Goal: Information Seeking & Learning: Learn about a topic

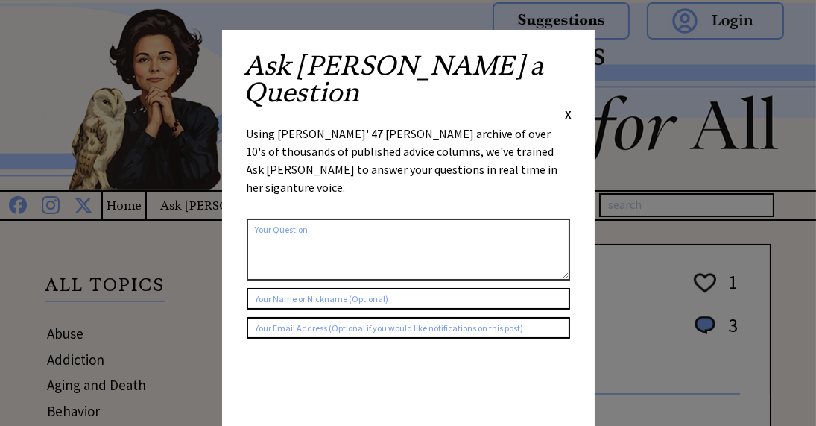
click at [571, 107] on span "X" at bounding box center [569, 114] width 7 height 15
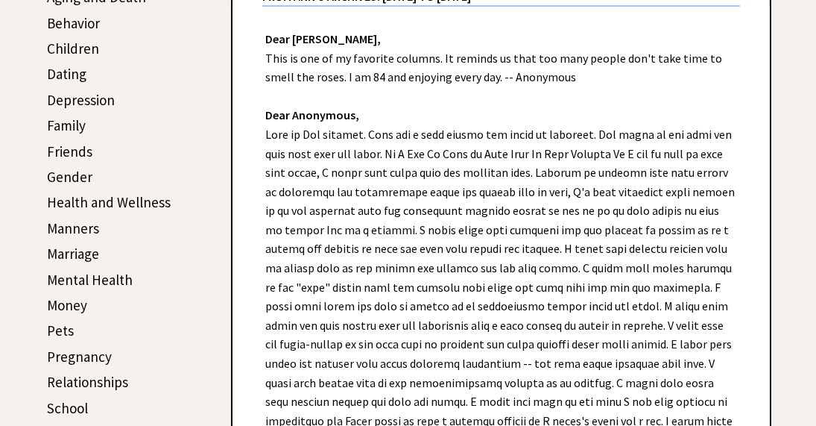
scroll to position [373, 0]
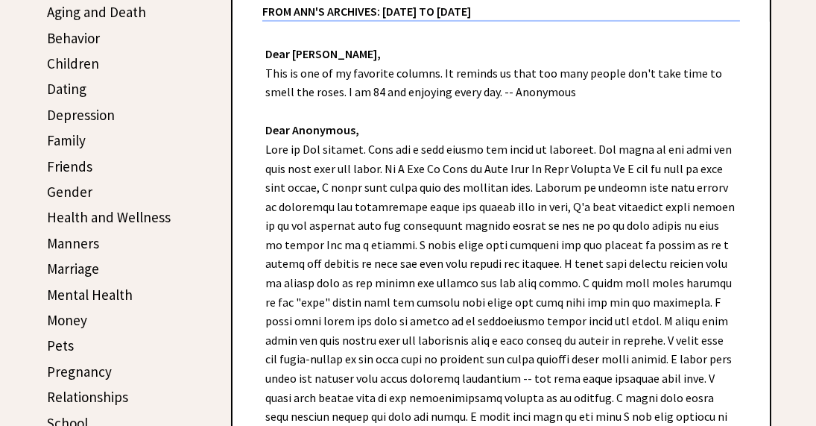
click at [81, 265] on link "Marriage" at bounding box center [73, 268] width 52 height 18
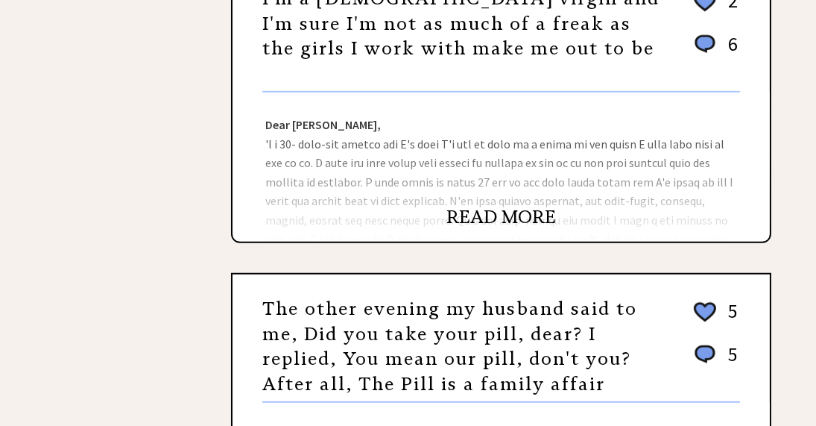
scroll to position [969, 0]
click at [496, 210] on link "READ MORE" at bounding box center [502, 216] width 110 height 22
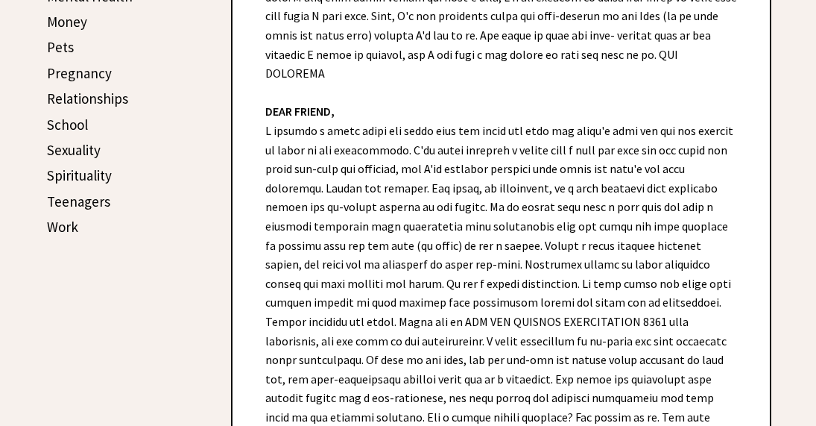
scroll to position [745, 0]
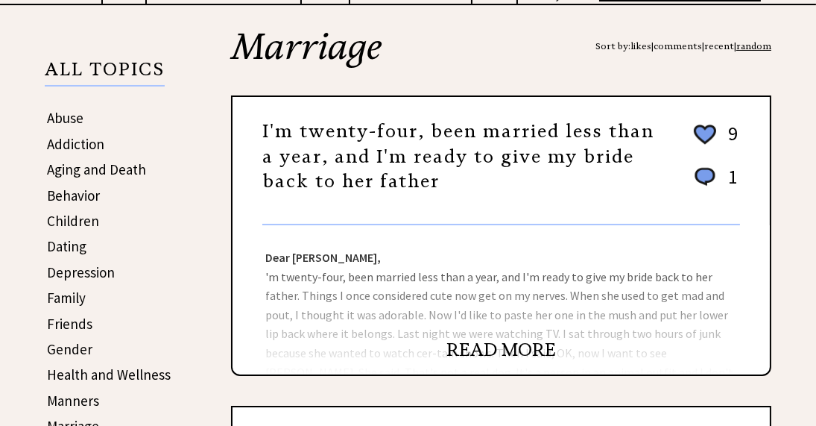
scroll to position [224, 0]
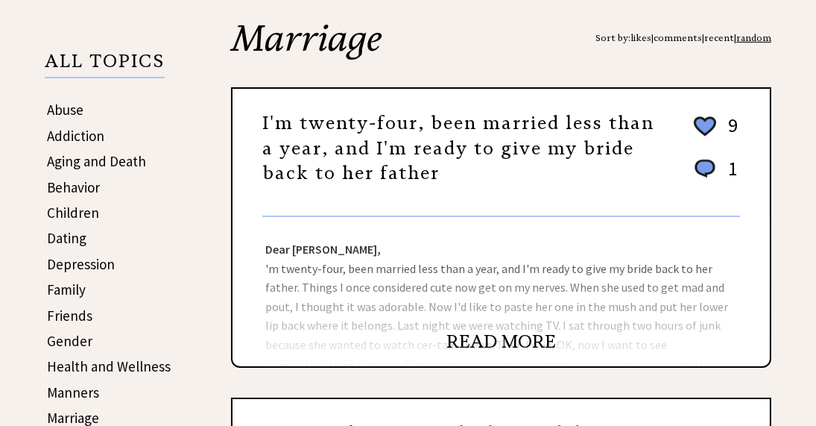
click at [481, 338] on link "READ MORE" at bounding box center [502, 341] width 110 height 22
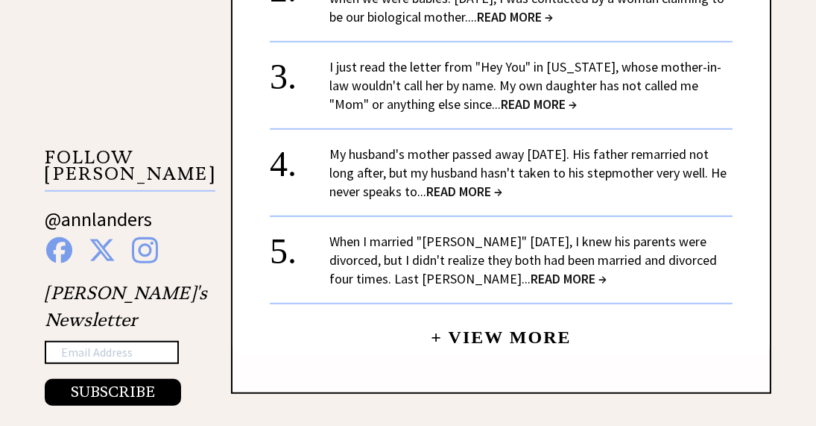
scroll to position [1342, 0]
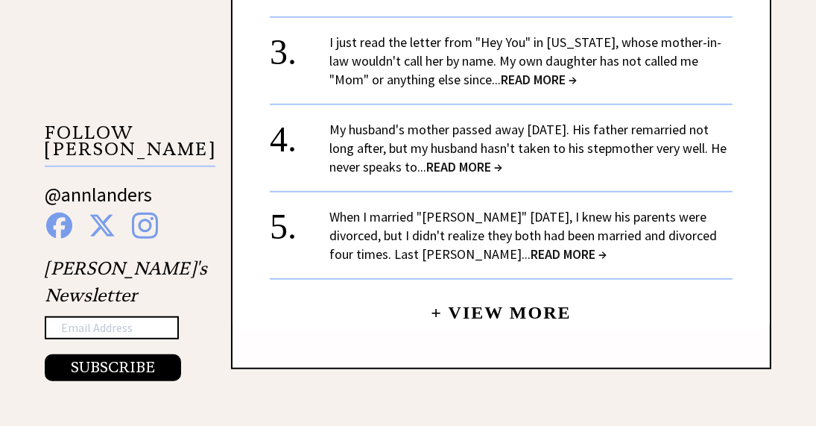
click at [531, 245] on span "READ MORE →" at bounding box center [569, 253] width 76 height 17
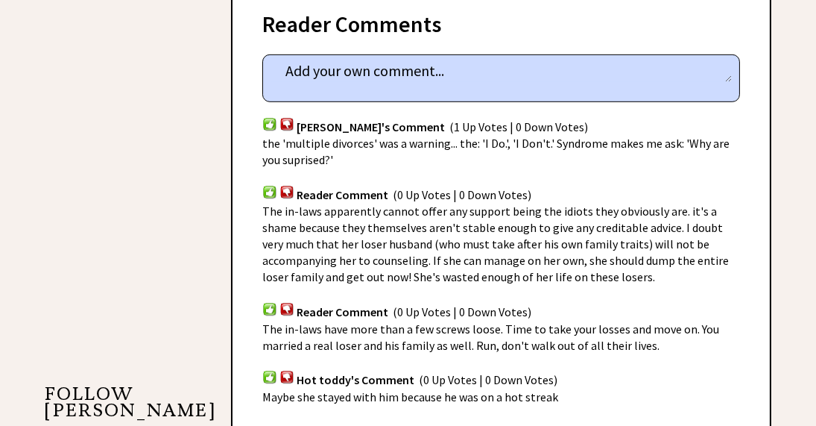
scroll to position [1267, 0]
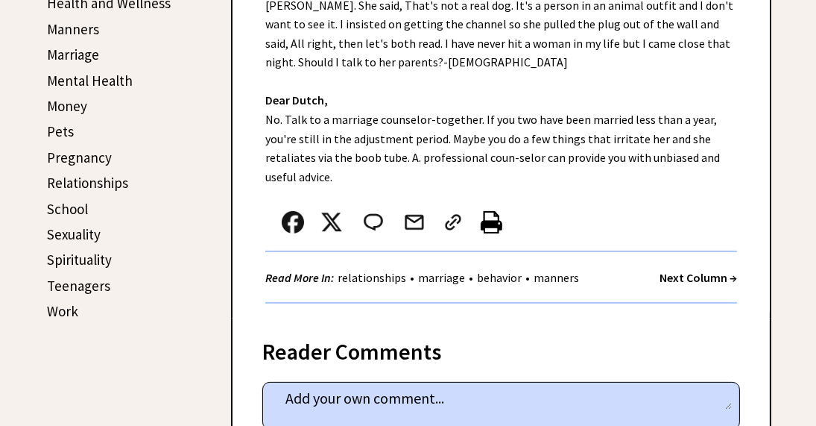
scroll to position [596, 0]
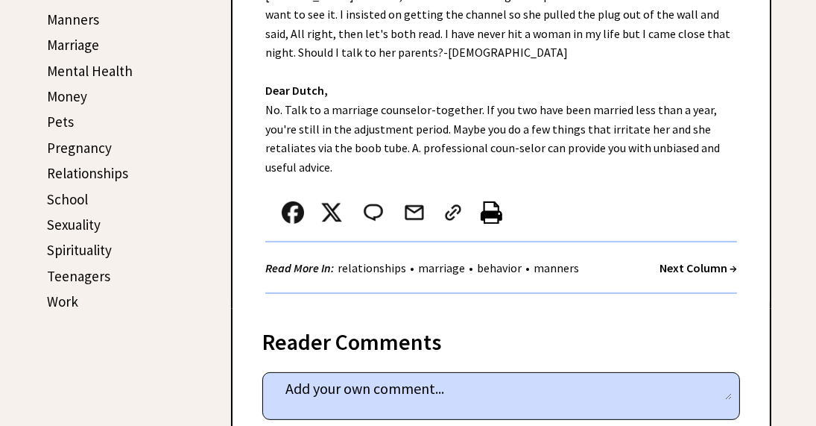
click at [66, 216] on link "Sexuality" at bounding box center [74, 224] width 54 height 18
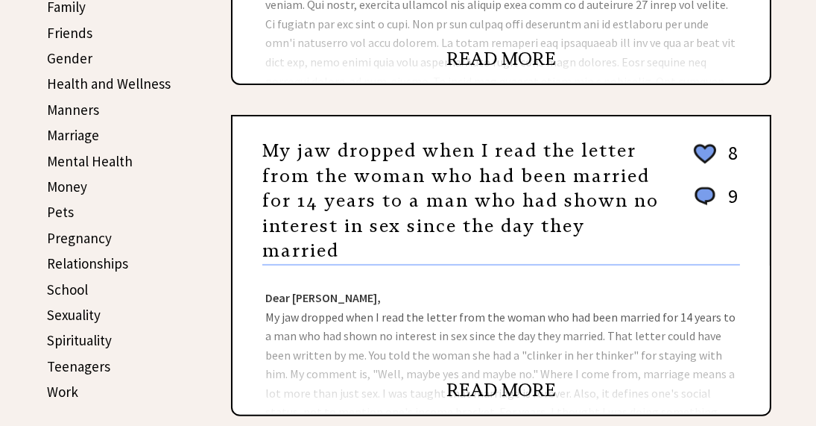
scroll to position [522, 0]
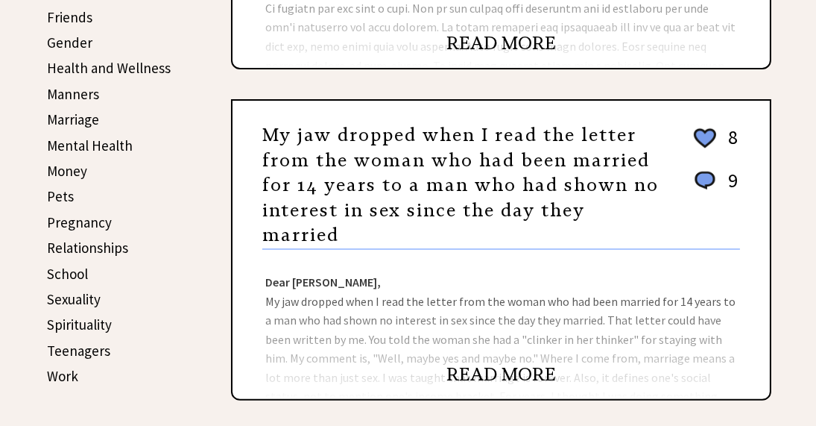
click at [470, 377] on link "READ MORE" at bounding box center [502, 374] width 110 height 22
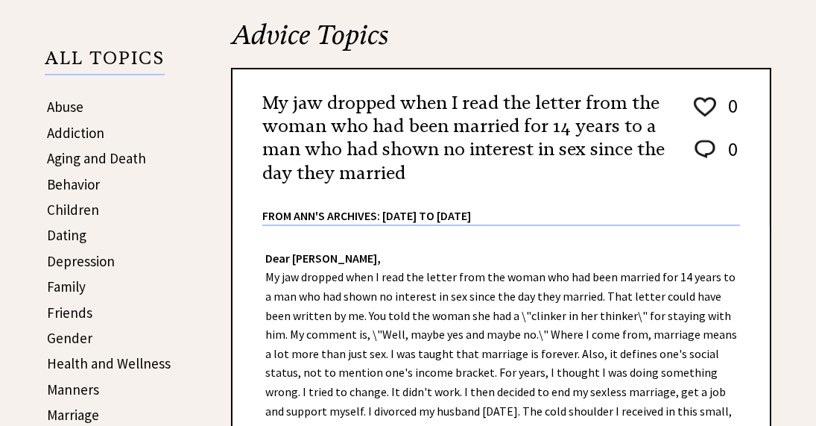
scroll to position [224, 0]
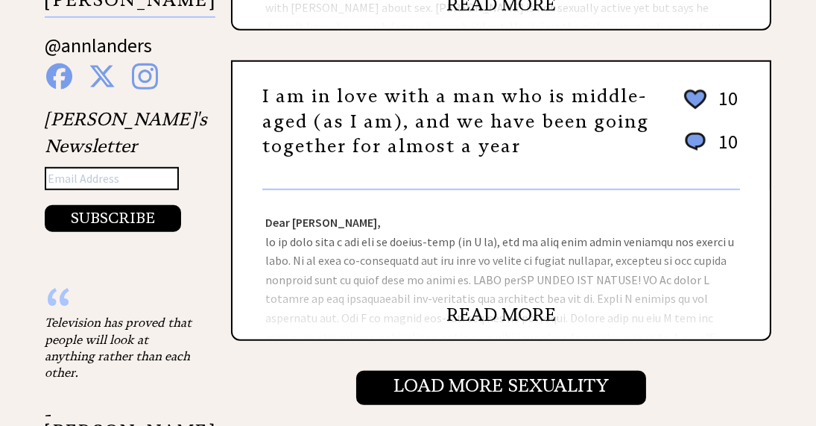
scroll to position [1565, 0]
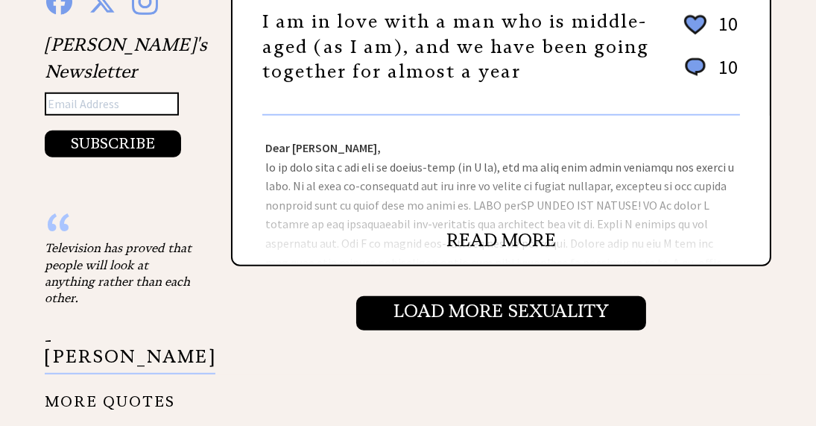
click at [490, 239] on link "READ MORE" at bounding box center [502, 240] width 110 height 22
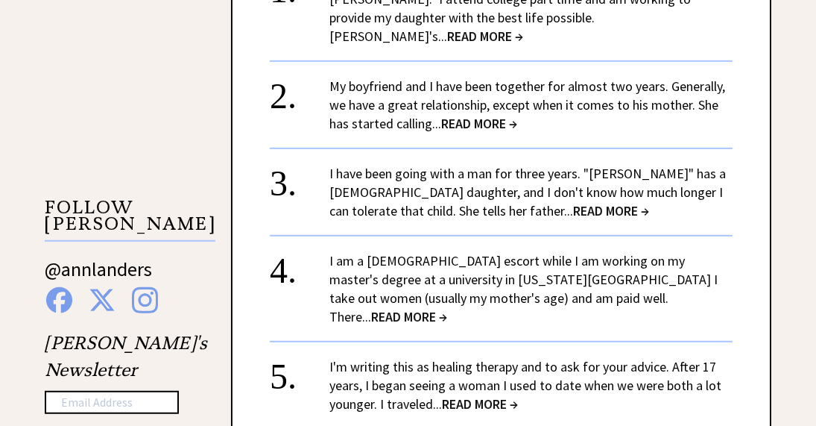
scroll to position [1416, 0]
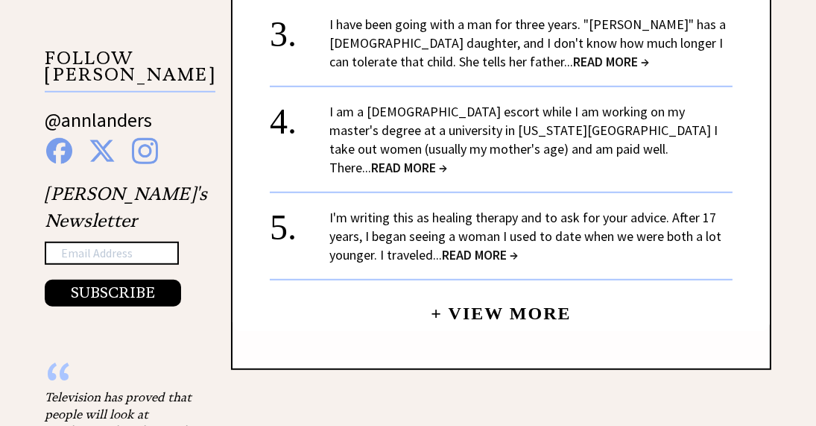
click at [447, 165] on span "READ MORE →" at bounding box center [409, 167] width 76 height 17
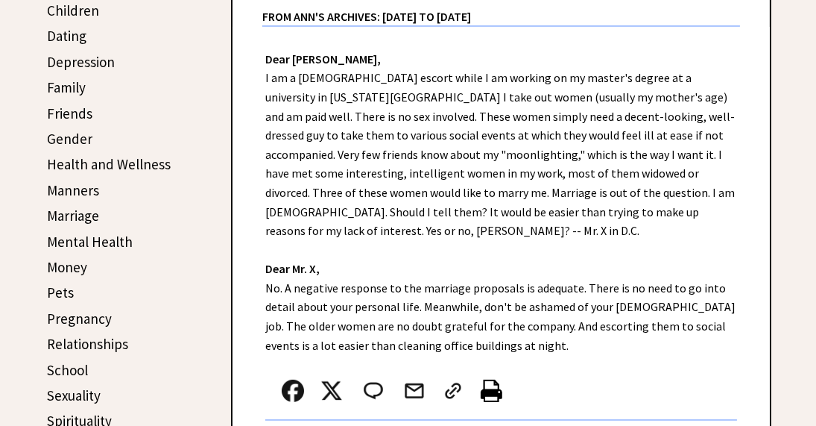
scroll to position [447, 0]
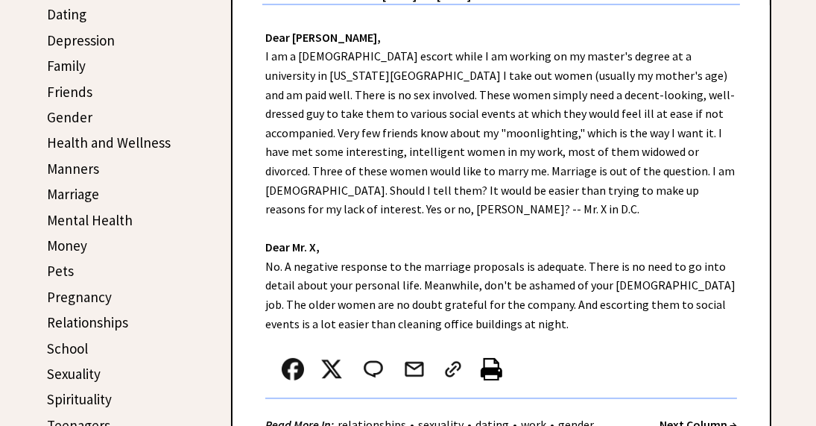
drag, startPoint x: 690, startPoint y: 215, endPoint x: 743, endPoint y: 218, distance: 53.8
click at [743, 218] on div "Dear Ann Landers, I am a male escort while I am working on my master's degree a…" at bounding box center [501, 228] width 537 height 446
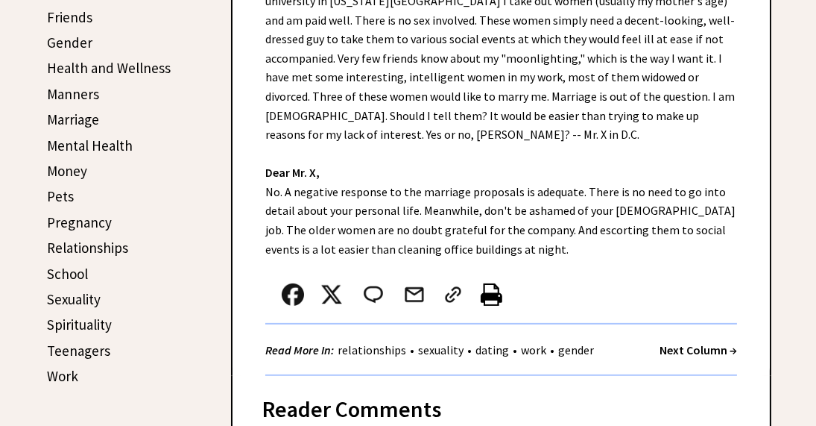
drag, startPoint x: 743, startPoint y: 218, endPoint x: 760, endPoint y: 212, distance: 17.7
click at [760, 212] on div "Dear Ann Landers, I am a male escort while I am working on my master's degree a…" at bounding box center [501, 154] width 537 height 446
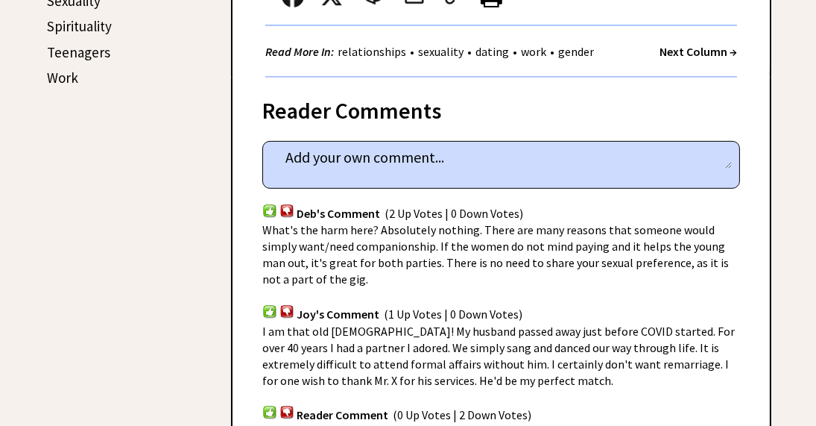
scroll to position [969, 0]
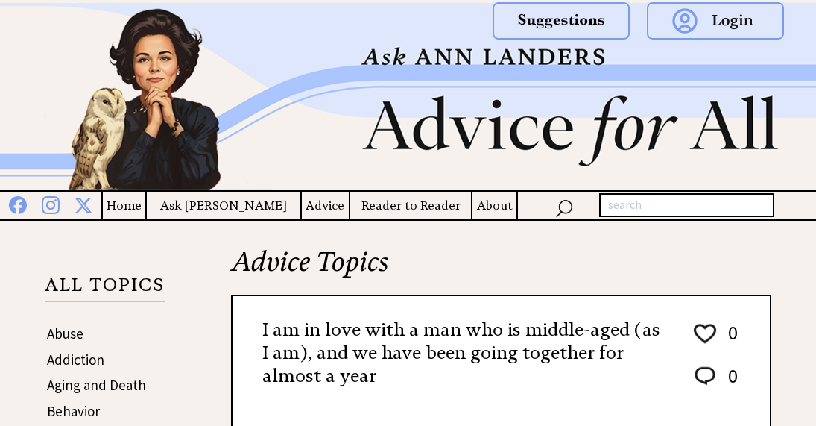
scroll to position [1416, 0]
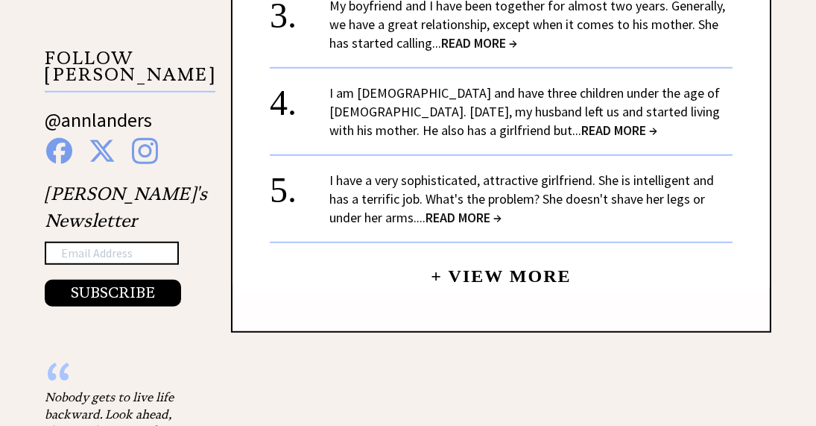
click at [470, 285] on link "+ View More" at bounding box center [501, 269] width 140 height 32
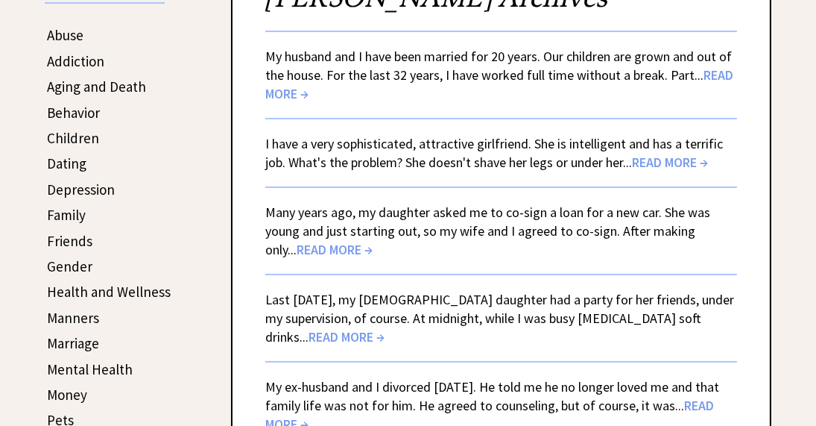
scroll to position [373, 0]
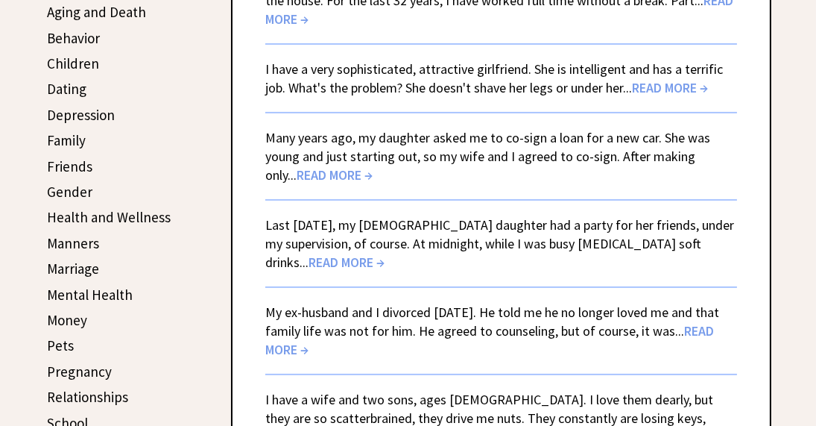
click at [385, 253] on span "READ MORE →" at bounding box center [347, 261] width 76 height 17
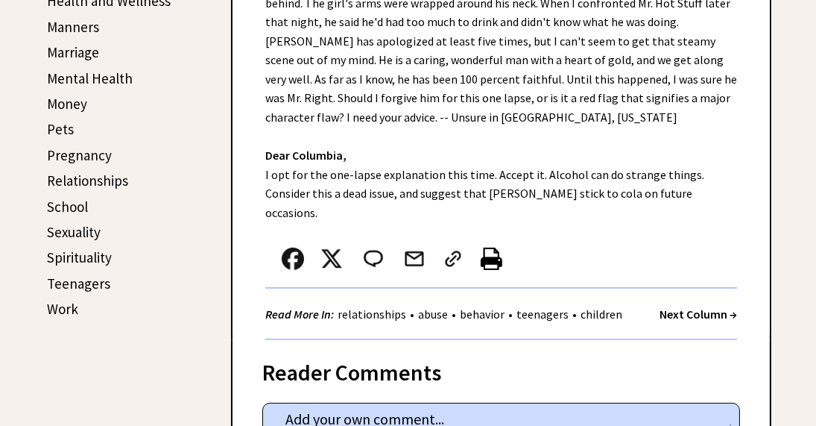
scroll to position [596, 0]
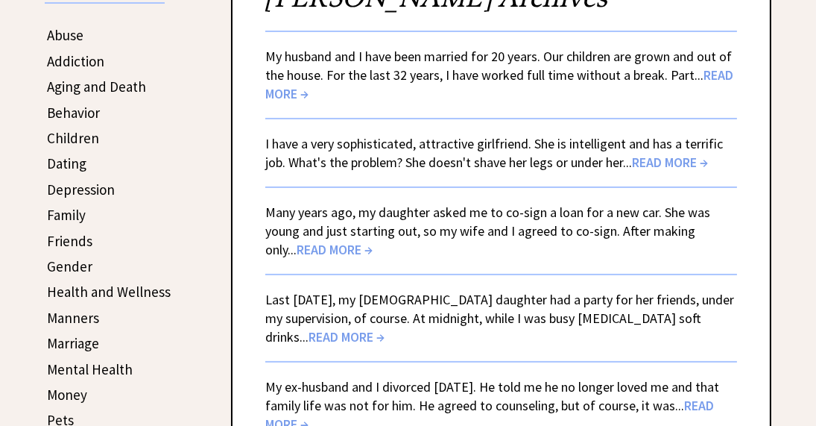
scroll to position [224, 0]
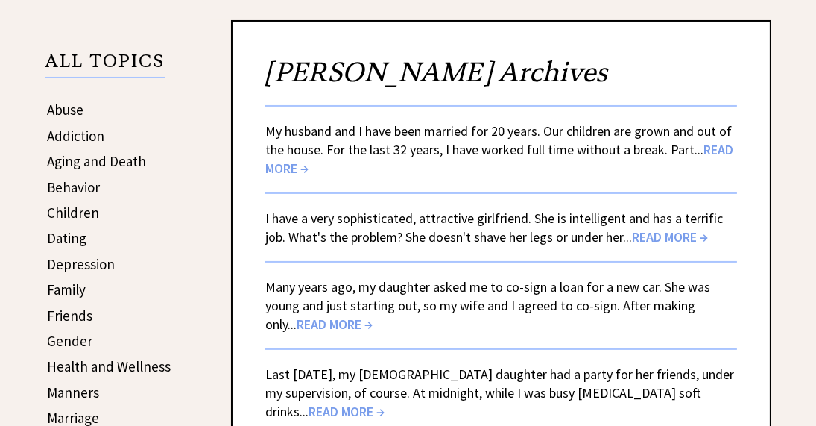
click at [677, 238] on span "READ MORE →" at bounding box center [670, 236] width 76 height 17
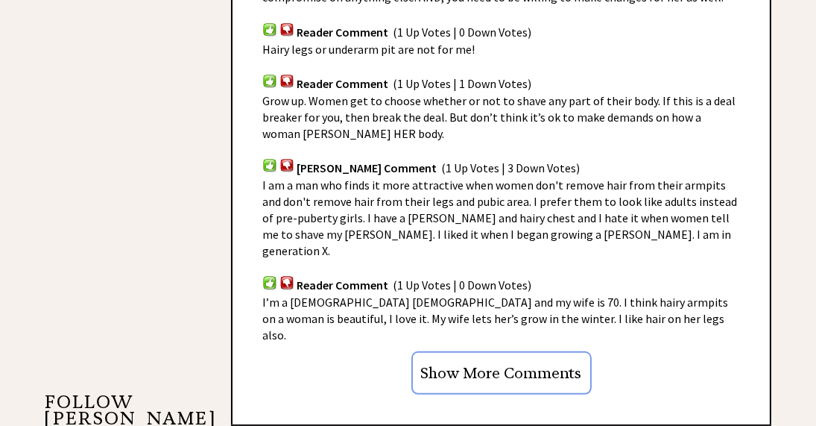
scroll to position [1118, 0]
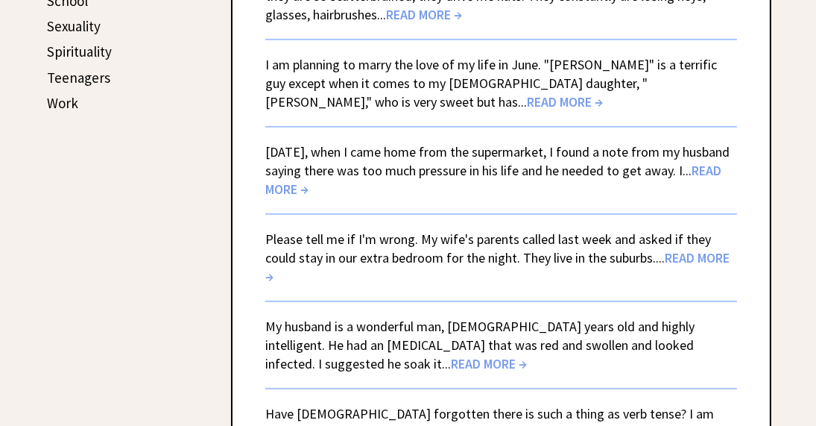
scroll to position [820, 0]
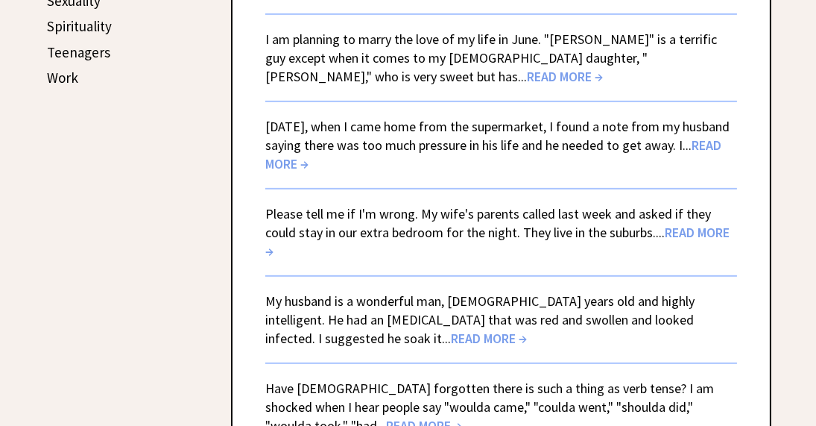
click at [668, 229] on span "READ MORE →" at bounding box center [497, 242] width 464 height 36
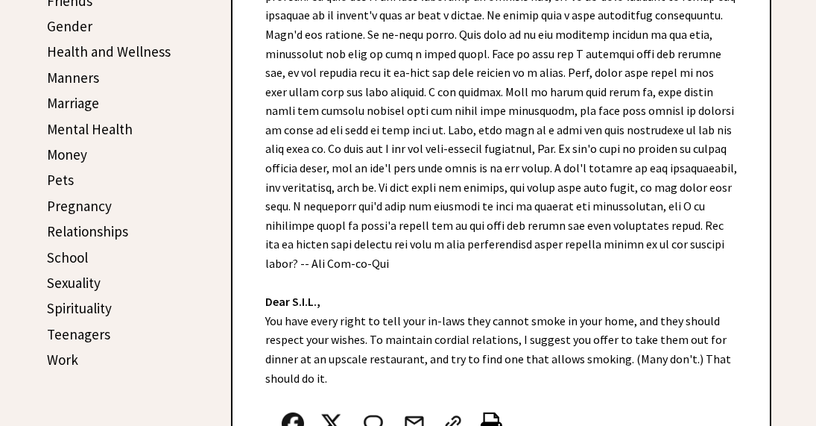
scroll to position [596, 0]
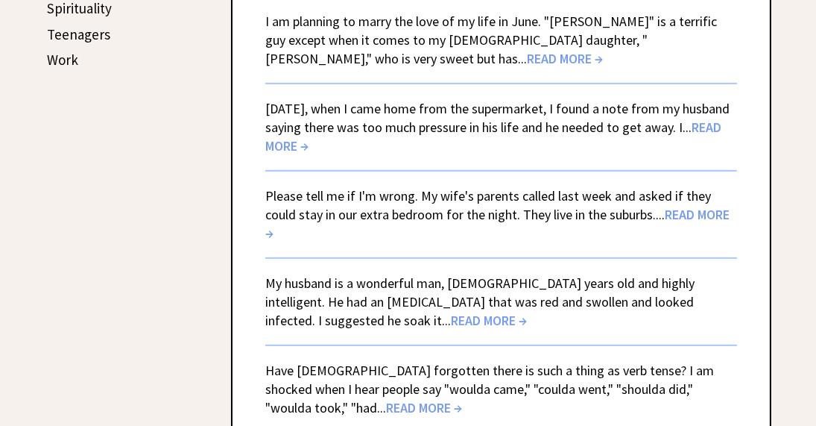
scroll to position [820, 0]
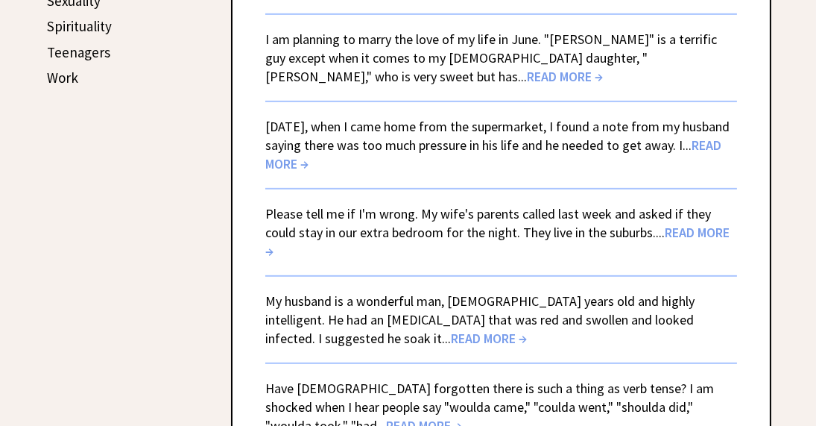
click at [325, 164] on span "READ MORE →" at bounding box center [493, 154] width 456 height 36
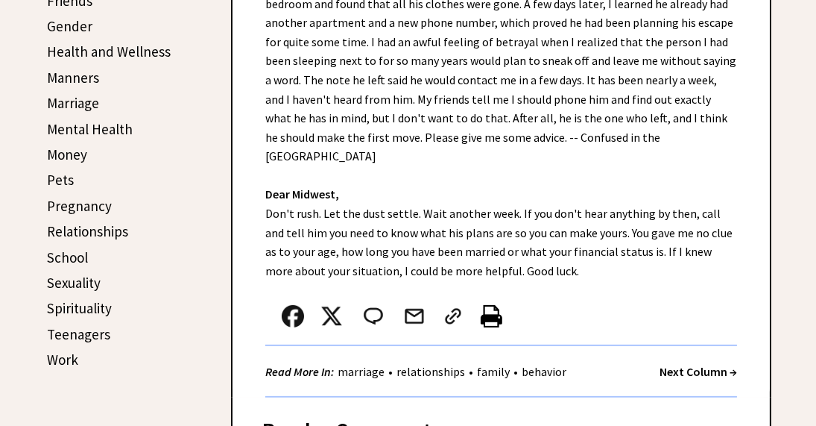
scroll to position [596, 0]
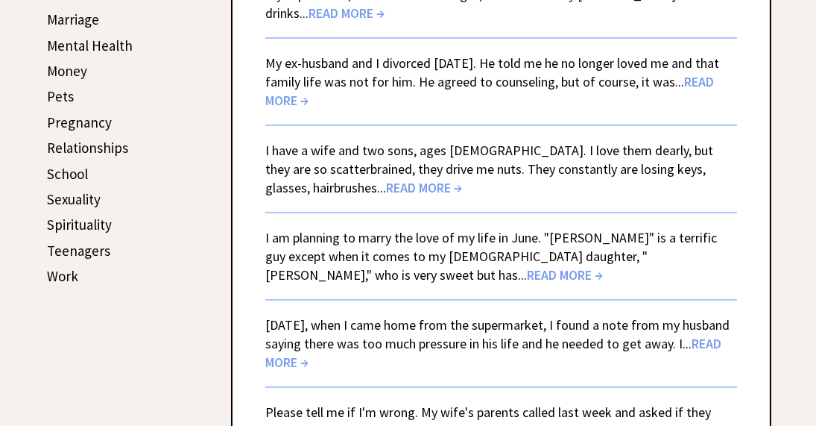
scroll to position [596, 0]
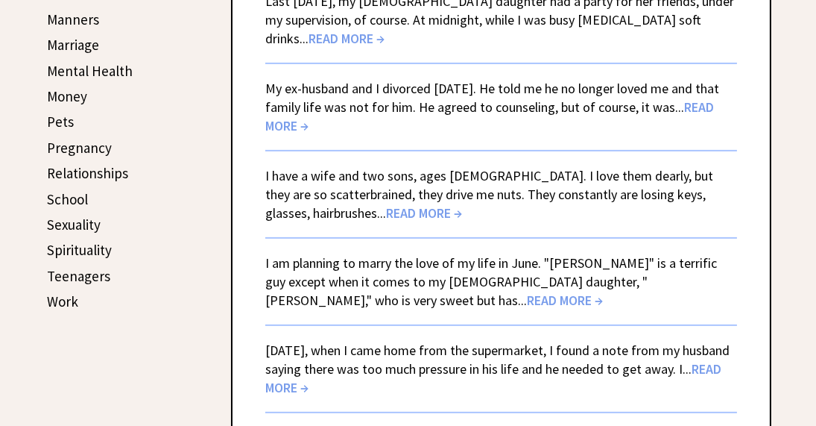
click at [714, 104] on span "READ MORE →" at bounding box center [489, 116] width 449 height 36
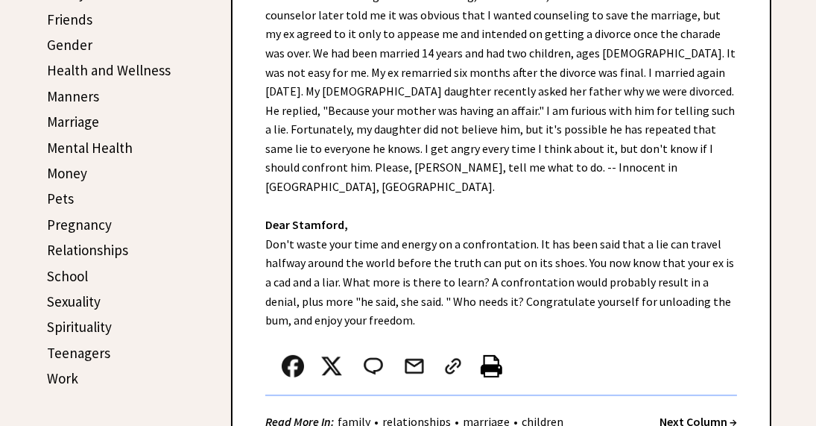
scroll to position [522, 0]
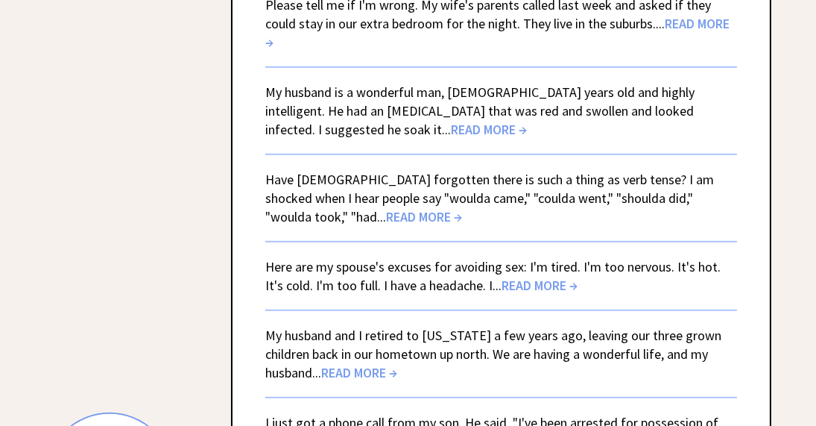
scroll to position [1044, 0]
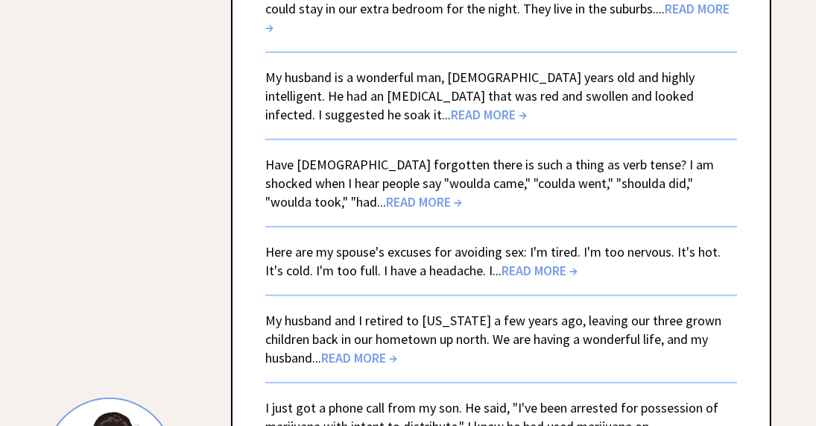
click at [526, 262] on span "READ MORE →" at bounding box center [540, 270] width 76 height 17
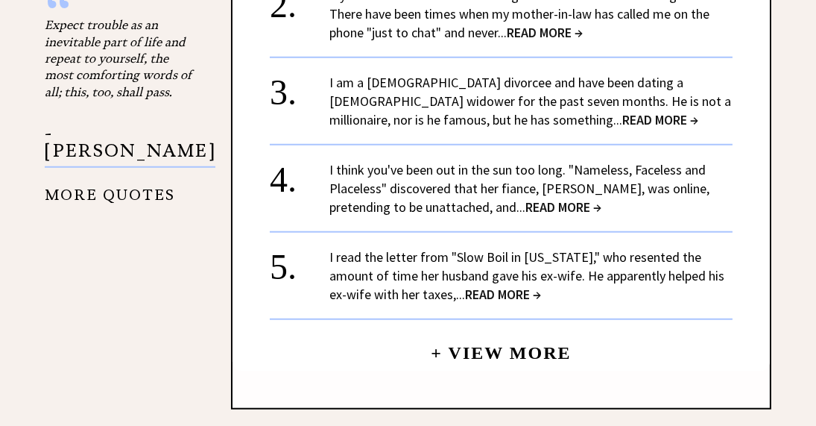
scroll to position [1640, 0]
click at [526, 198] on span "READ MORE →" at bounding box center [564, 206] width 76 height 17
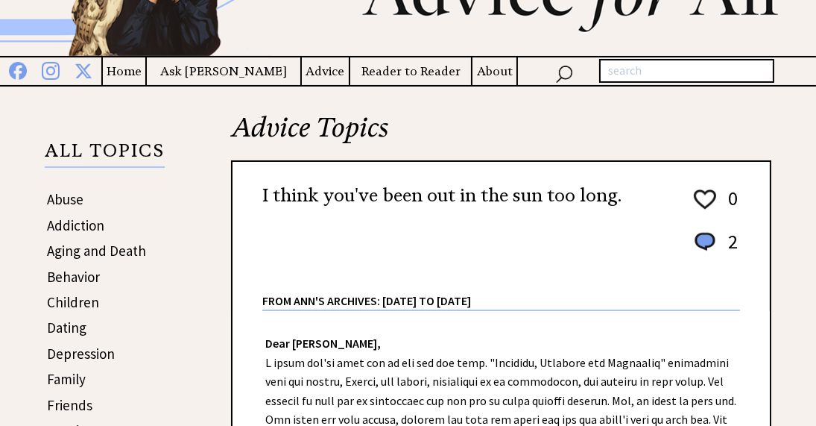
scroll to position [75, 0]
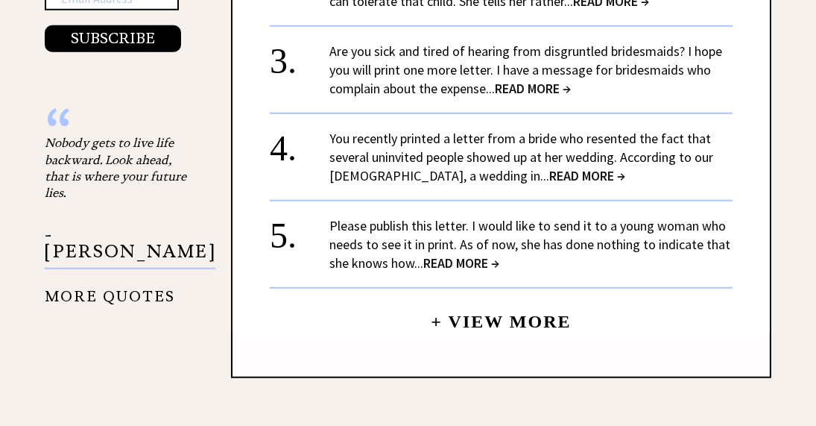
scroll to position [1660, 0]
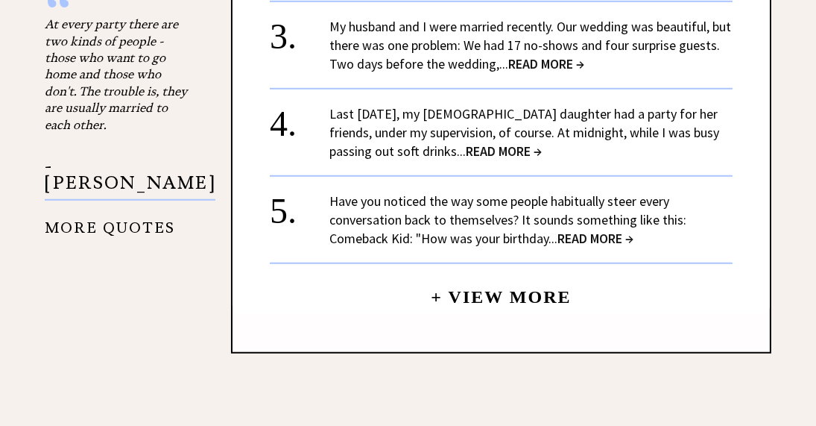
scroll to position [1640, 0]
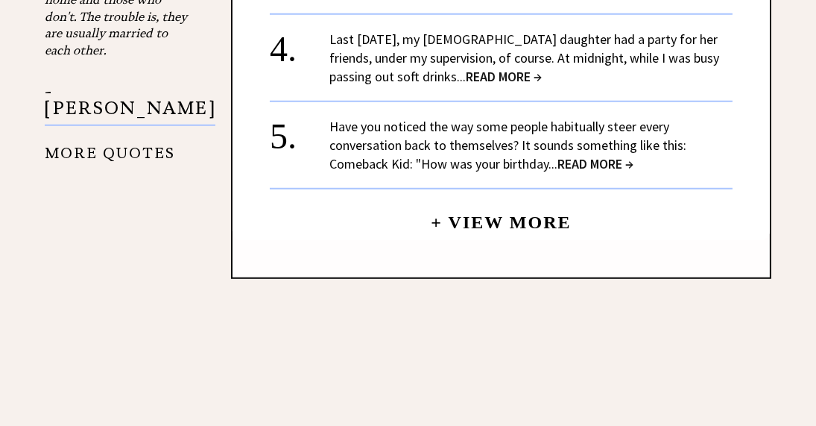
click at [519, 218] on link "+ View More" at bounding box center [501, 216] width 140 height 32
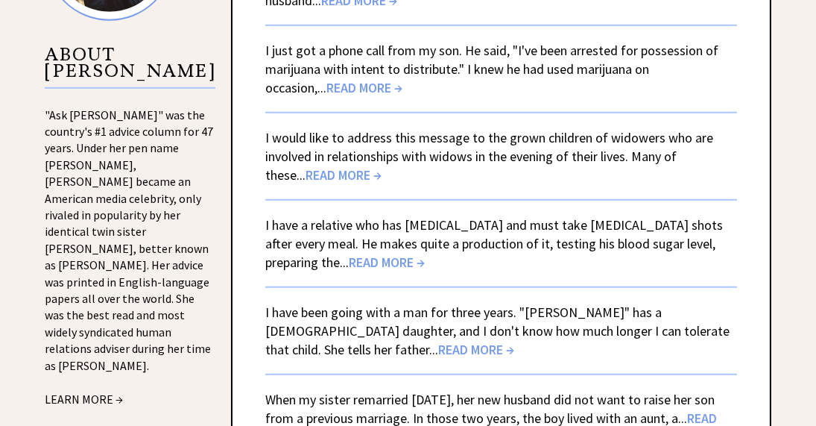
scroll to position [1416, 0]
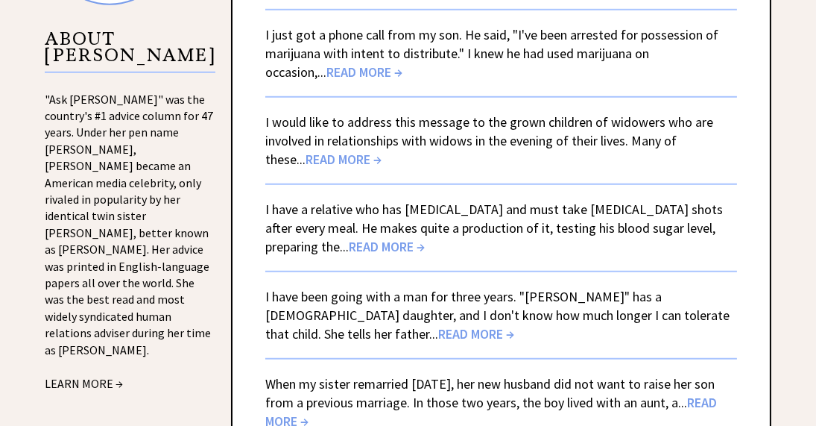
click at [310, 151] on span "READ MORE →" at bounding box center [344, 159] width 76 height 17
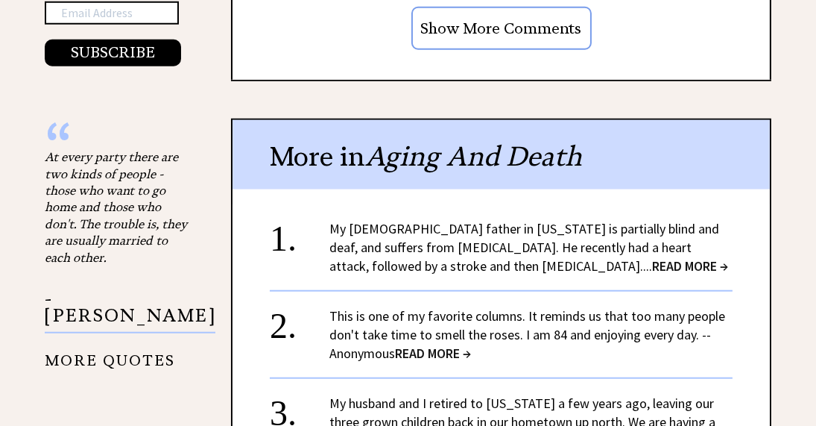
scroll to position [1864, 0]
